Goal: Task Accomplishment & Management: Use online tool/utility

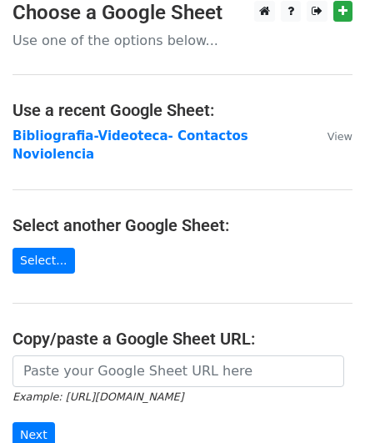
scroll to position [33, 0]
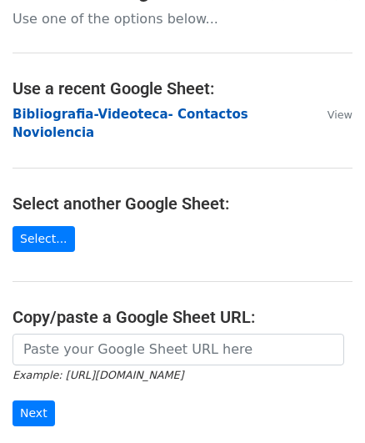
click at [199, 116] on strong "Bibliografia-Videoteca- Contactos Noviolencia" at bounding box center [131, 124] width 236 height 34
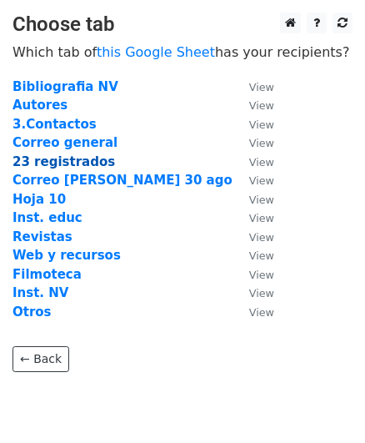
click at [95, 163] on strong "23 registrados" at bounding box center [64, 161] width 103 height 15
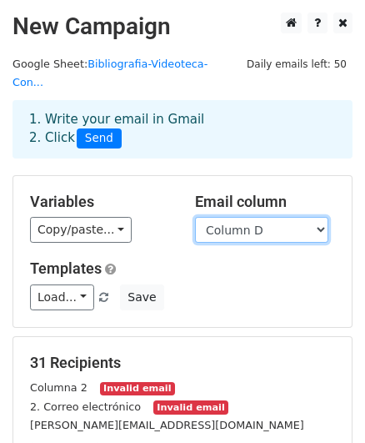
click at [219, 217] on select "Column A Column B Column C Column D" at bounding box center [261, 230] width 133 height 26
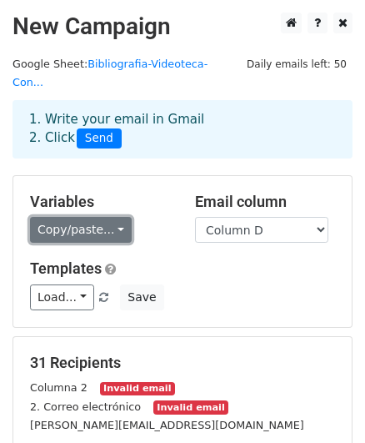
click at [110, 217] on link "Copy/paste..." at bounding box center [81, 230] width 102 height 26
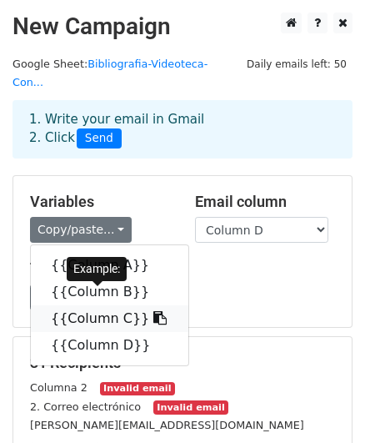
click at [153, 311] on icon at bounding box center [159, 317] width 13 height 13
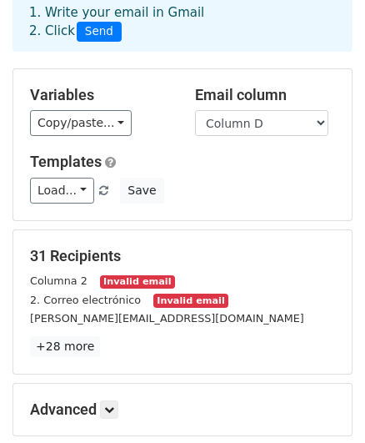
scroll to position [119, 0]
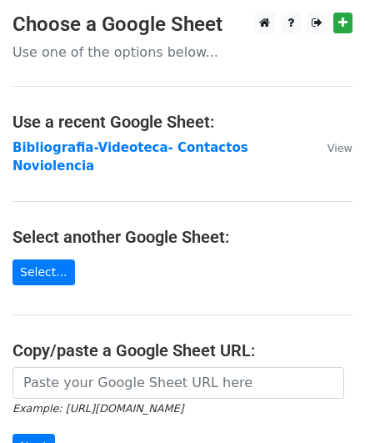
click at [115, 148] on strong "Bibliografia-Videoteca- Contactos Noviolencia" at bounding box center [131, 157] width 236 height 34
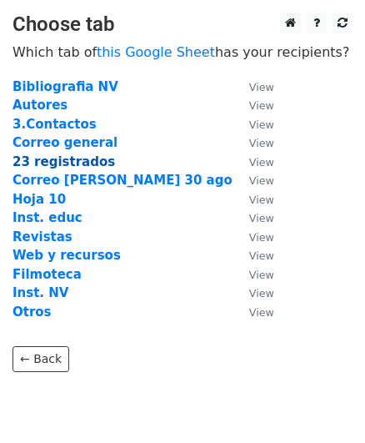
click at [77, 161] on strong "23 registrados" at bounding box center [64, 161] width 103 height 15
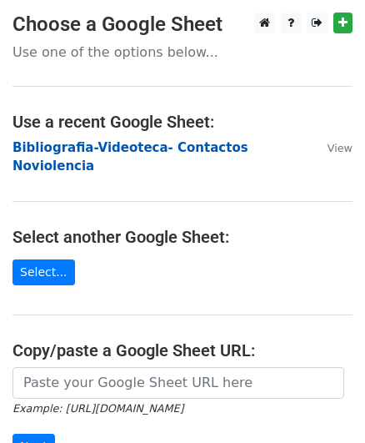
click at [92, 146] on strong "Bibliografia-Videoteca- Contactos Noviolencia" at bounding box center [131, 157] width 236 height 34
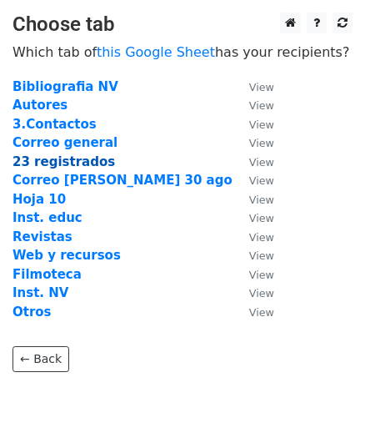
click at [78, 163] on strong "23 registrados" at bounding box center [64, 161] width 103 height 15
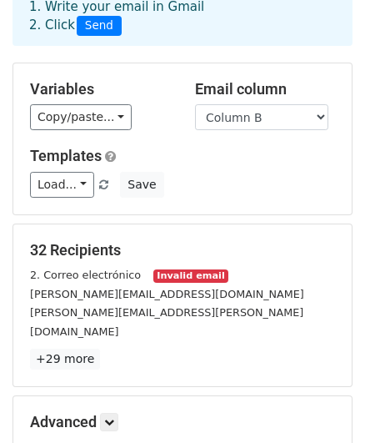
scroll to position [270, 0]
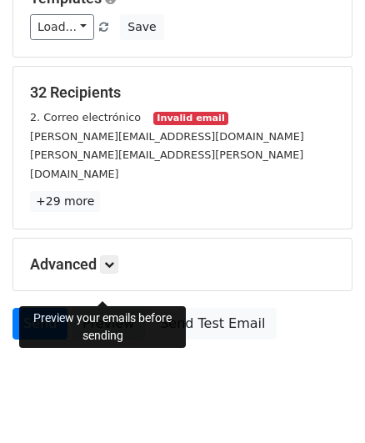
click at [88, 308] on link "Preview" at bounding box center [108, 324] width 73 height 32
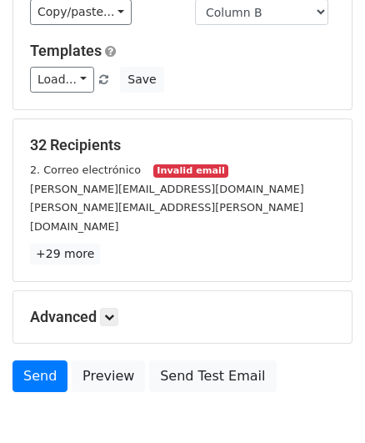
scroll to position [202, 0]
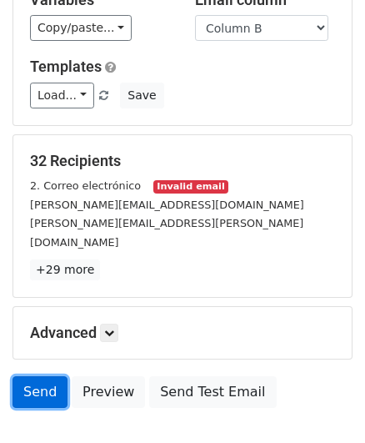
click at [23, 376] on link "Send" at bounding box center [40, 392] width 55 height 32
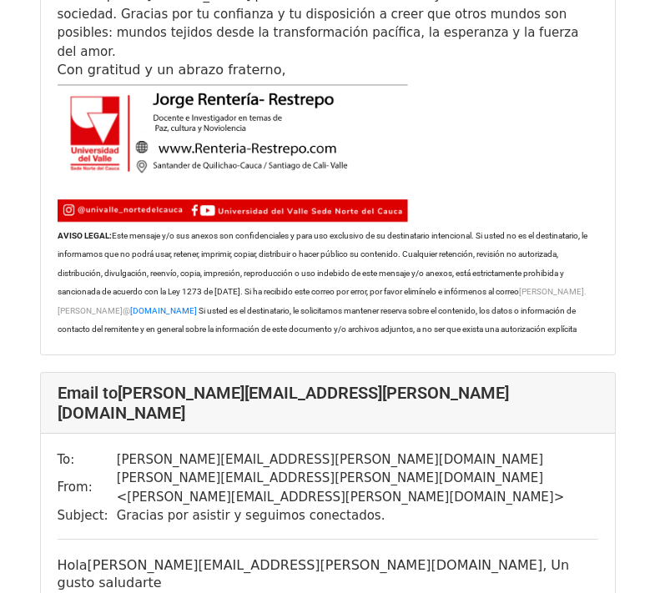
scroll to position [1841, 0]
